Goal: Information Seeking & Learning: Learn about a topic

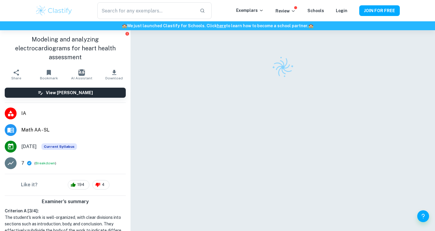
scroll to position [30, 0]
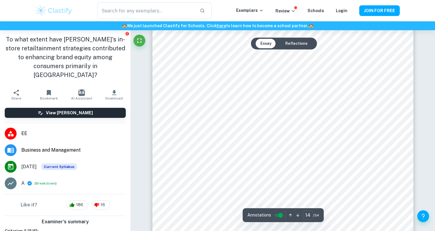
scroll to position [4953, 0]
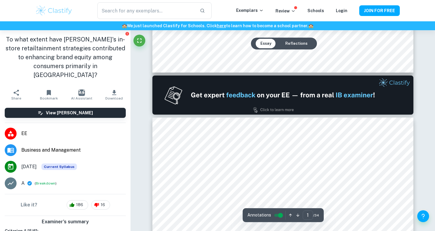
type input "2"
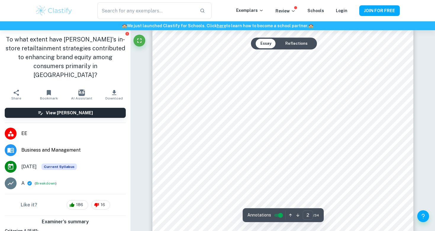
scroll to position [424, 0]
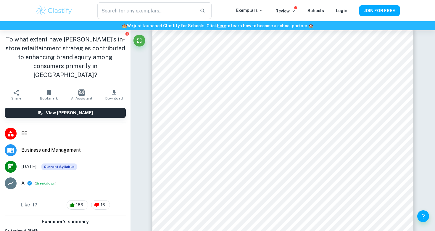
click at [53, 9] on img at bounding box center [54, 11] width 38 height 12
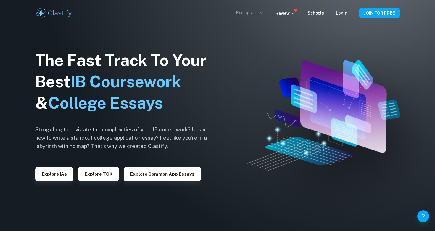
click at [263, 12] on icon at bounding box center [261, 12] width 3 height 1
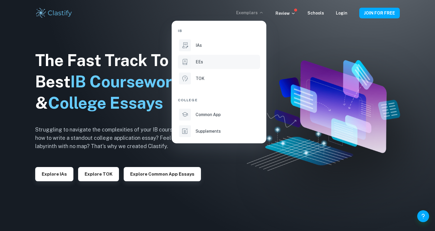
click at [221, 65] on li "EEs" at bounding box center [219, 62] width 82 height 14
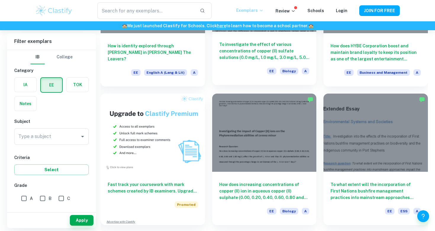
scroll to position [260, 0]
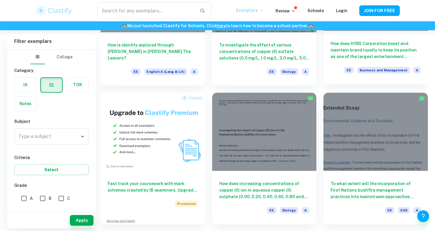
click at [369, 66] on div "How does HYBE Corporation boost and maintain brand loyalty to keep its position…" at bounding box center [376, 57] width 104 height 53
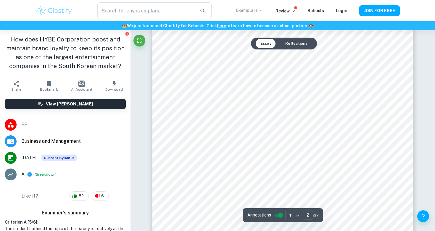
scroll to position [481, 0]
type input "4"
